Goal: Task Accomplishment & Management: Complete application form

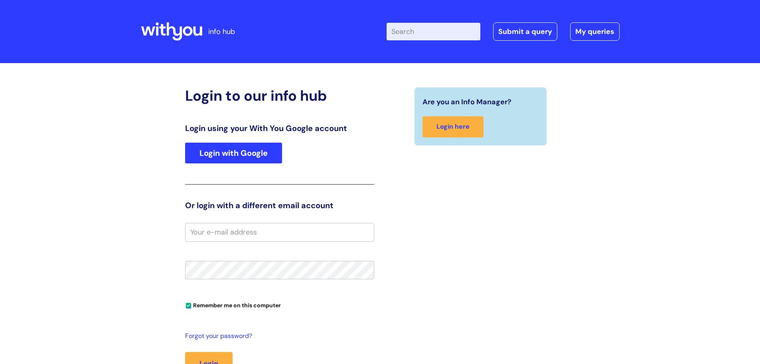
type input "[PERSON_NAME][EMAIL_ADDRESS][DOMAIN_NAME]"
click at [225, 154] on link "Login with Google" at bounding box center [233, 152] width 97 height 21
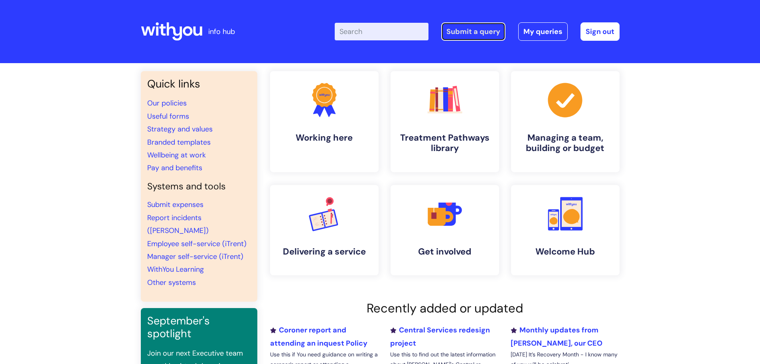
click at [481, 31] on link "Submit a query" at bounding box center [473, 31] width 64 height 18
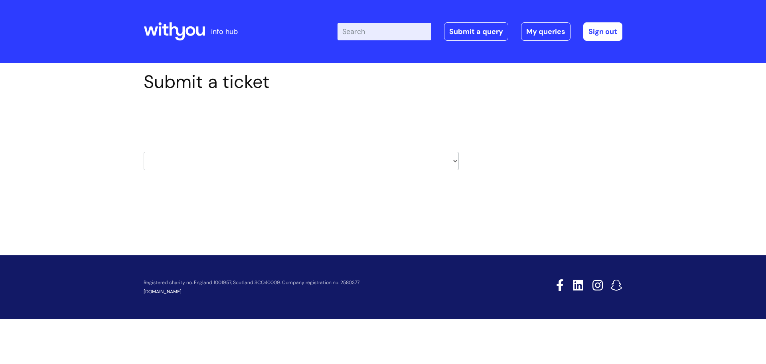
click at [454, 160] on select "HR / People IT and Support Clinical Drug Alerts Finance Accounts Data Support T…" at bounding box center [301, 161] width 315 height 18
select select "it_and_support"
click at [144, 152] on select "HR / People IT and Support Clinical Drug Alerts Finance Accounts Data Support T…" at bounding box center [301, 161] width 315 height 18
click at [403, 194] on div "Submit a ticket Select issue type HR / People IT and Support Clinical Drug Aler…" at bounding box center [301, 133] width 327 height 124
click at [381, 122] on h2 "Select issue type" at bounding box center [301, 118] width 315 height 15
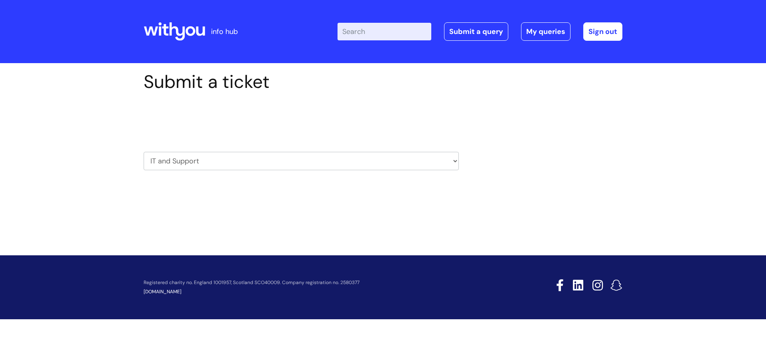
click at [381, 122] on h2 "Select issue type" at bounding box center [301, 118] width 315 height 15
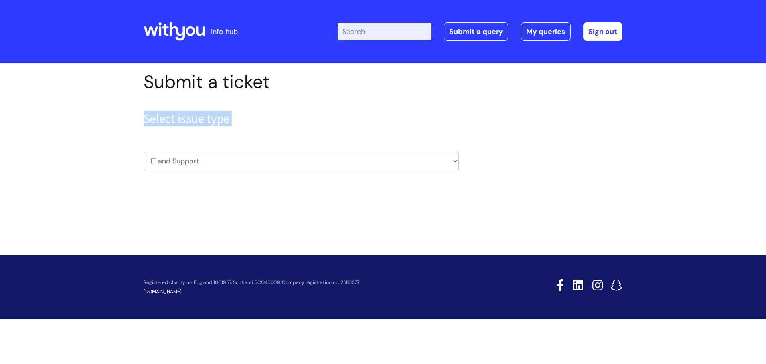
click at [381, 122] on h2 "Select issue type" at bounding box center [301, 118] width 315 height 15
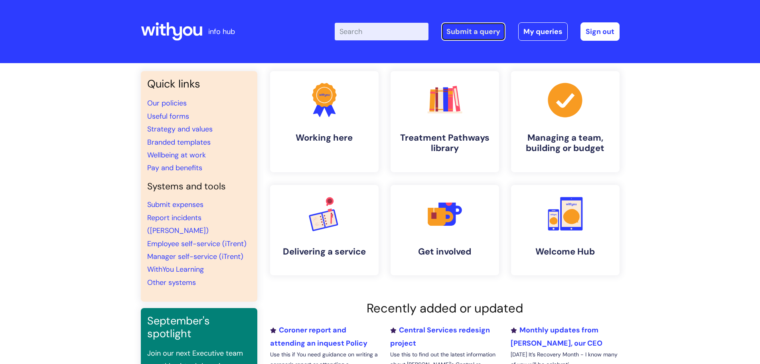
click at [469, 32] on link "Submit a query" at bounding box center [473, 31] width 64 height 18
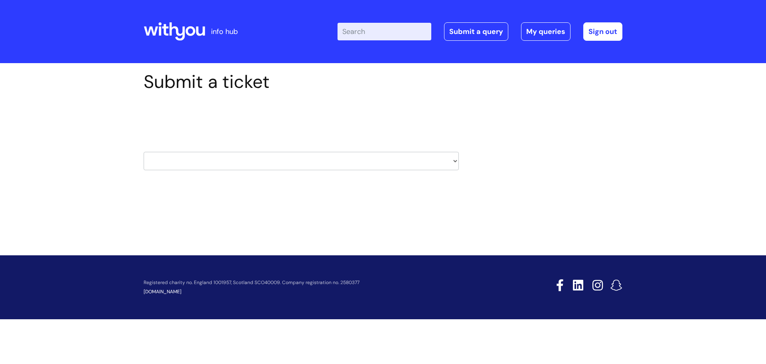
click at [458, 162] on select "HR / People IT and Support Clinical Drug Alerts Finance Accounts Data Support T…" at bounding box center [301, 161] width 315 height 18
select select "it_and_support"
click at [144, 152] on select "HR / People IT and Support Clinical Drug Alerts Finance Accounts Data Support T…" at bounding box center [301, 161] width 315 height 18
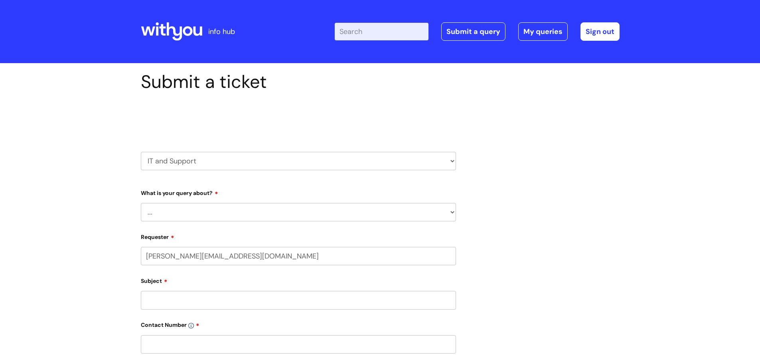
click at [249, 209] on select "... Mobile Phone Reset & MFA Accounts, Starters and Leavers IT Hardware issue I…" at bounding box center [298, 212] width 315 height 18
select select "System/software"
click at [141, 203] on select "... Mobile Phone Reset & MFA Accounts, Starters and Leavers IT Hardware issue I…" at bounding box center [298, 212] width 315 height 18
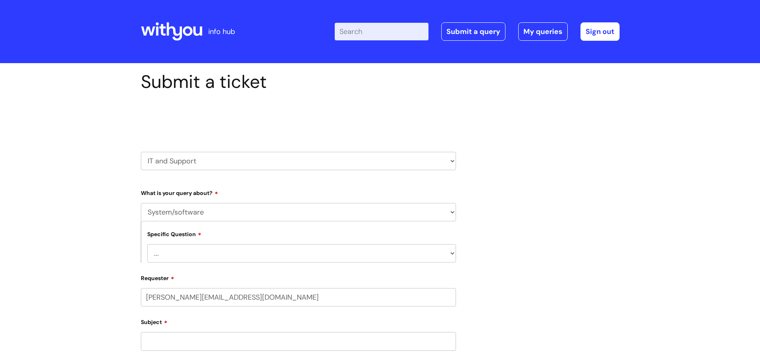
click at [211, 256] on select "... Halo PCMIS Iaptus NHS Email CJSM Email Mitel Another System Google (Workspa…" at bounding box center [301, 253] width 309 height 18
click at [109, 194] on div "Submit a ticket Select issue type HR / People IT and Support Clinical Drug Aler…" at bounding box center [380, 333] width 760 height 541
click at [241, 210] on select "... Mobile Phone Reset & MFA Accounts, Starters and Leavers IT Hardware issue I…" at bounding box center [298, 212] width 315 height 18
click at [141, 203] on select "... Mobile Phone Reset & MFA Accounts, Starters and Leavers IT Hardware issue I…" at bounding box center [298, 212] width 315 height 18
click at [251, 255] on select "... Halo PCMIS Iaptus NHS Email CJSM Email Mitel Another System Google (Workspa…" at bounding box center [301, 253] width 309 height 18
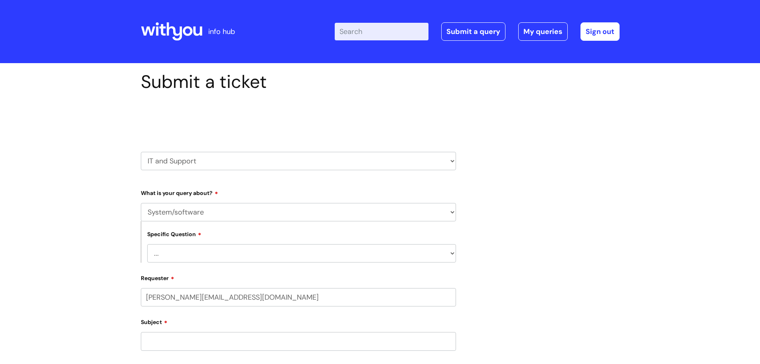
click at [248, 261] on select "... Halo PCMIS Iaptus NHS Email CJSM Email Mitel Another System Google (Workspa…" at bounding box center [301, 253] width 309 height 18
click at [451, 213] on select "... Mobile Phone Reset & MFA Accounts, Starters and Leavers IT Hardware issue I…" at bounding box center [298, 212] width 315 height 18
click at [451, 160] on select "HR / People IT and Support Clinical Drug Alerts Finance Accounts Data Support T…" at bounding box center [298, 161] width 315 height 18
select select "data_support_team"
click at [141, 152] on select "HR / People IT and Support Clinical Drug Alerts Finance Accounts Data Support T…" at bounding box center [298, 161] width 315 height 18
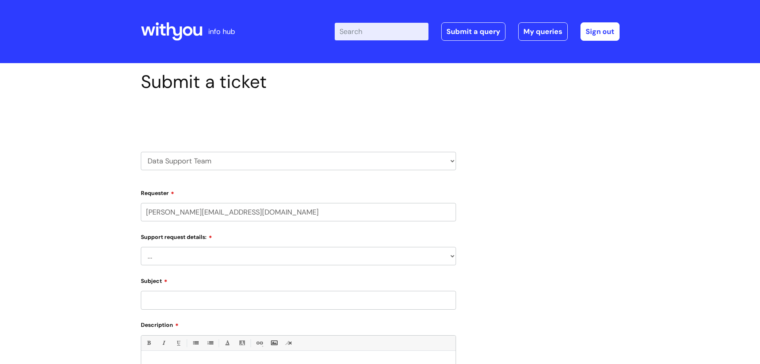
click at [382, 258] on select "... My enquiry relates to Nebula My enquiry relates to Halo My enquiry relates …" at bounding box center [298, 256] width 315 height 18
select select "My enquiry relates to Nebula"
click at [141, 247] on select "... My enquiry relates to Nebula My enquiry relates to Halo My enquiry relates …" at bounding box center [298, 256] width 315 height 18
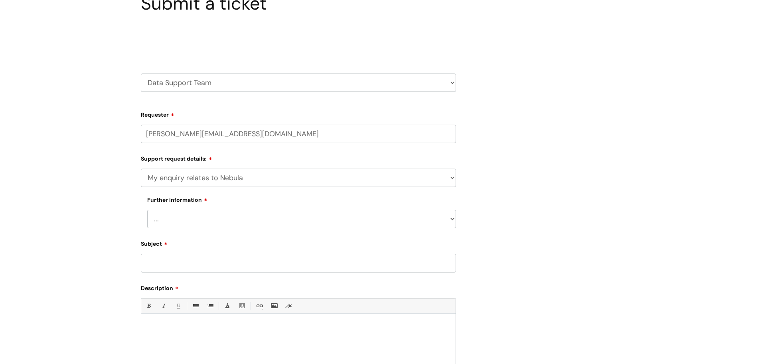
scroll to position [80, 0]
click at [261, 218] on select "... I need to delete an event I've got an issue or have found a fault I have an…" at bounding box center [301, 217] width 309 height 18
select select "I need to delete an event"
click at [147, 208] on select "... I need to delete an event I've got an issue or have found a fault I have an…" at bounding box center [301, 217] width 309 height 18
click at [188, 265] on input "Subject" at bounding box center [298, 261] width 315 height 18
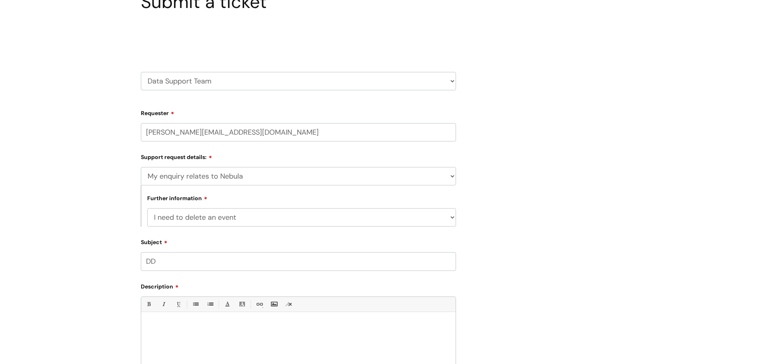
paste input "396832"
type input "DD 396832"
click at [150, 327] on p at bounding box center [298, 325] width 302 height 7
drag, startPoint x: 259, startPoint y: 326, endPoint x: 227, endPoint y: 324, distance: 32.0
click at [227, 324] on p "Hi Could you please delete event 60219649" at bounding box center [298, 326] width 302 height 8
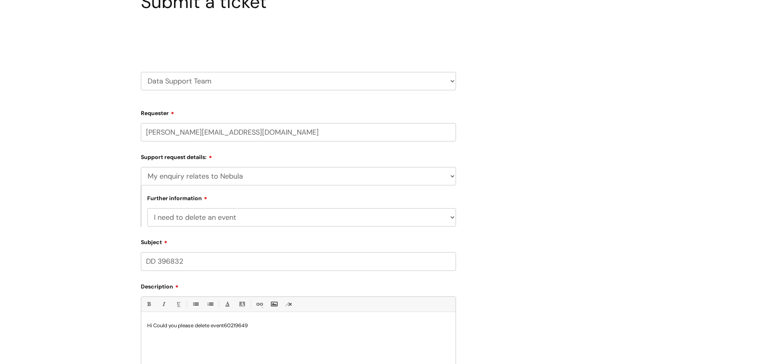
click at [226, 325] on p "Hi Could you please delete event60219649" at bounding box center [298, 325] width 302 height 7
click at [255, 327] on p "Hi Could you please delete event 60219649" at bounding box center [298, 325] width 302 height 7
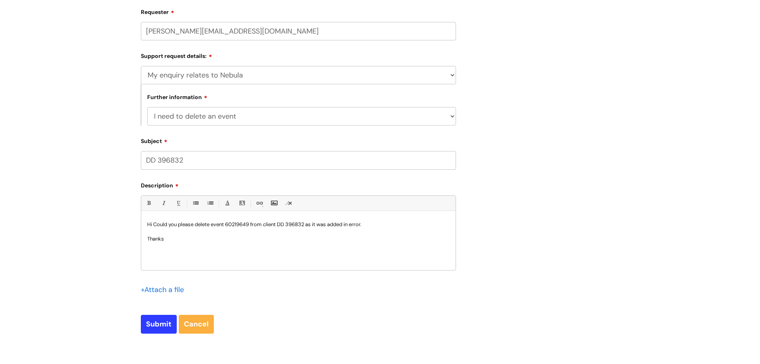
scroll to position [200, 0]
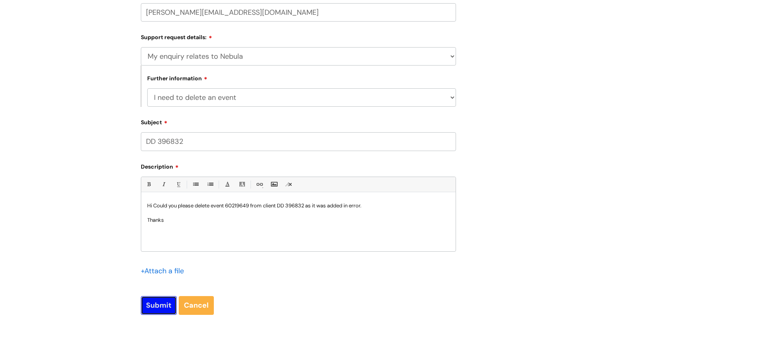
click at [162, 308] on input "Submit" at bounding box center [159, 305] width 36 height 18
type input "Please Wait..."
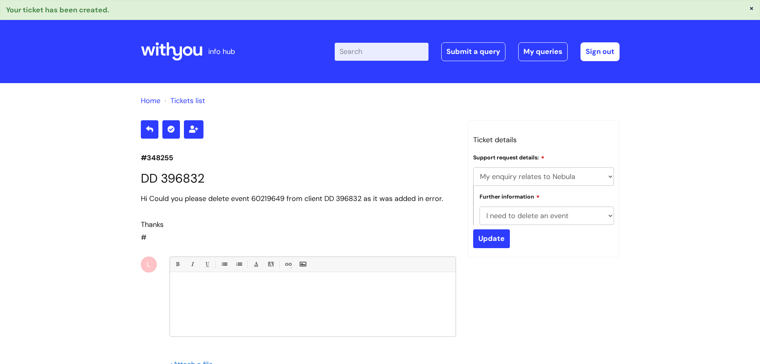
select select "My enquiry relates to Nebula"
select select "I need to delete an event"
click at [758, 11] on div "× Your ticket has been created." at bounding box center [380, 10] width 760 height 20
click at [751, 8] on button "×" at bounding box center [751, 7] width 5 height 7
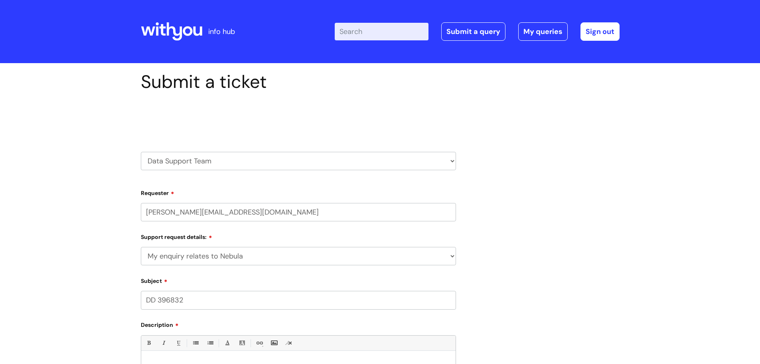
select select "My enquiry relates to Nebula"
